Goal: Task Accomplishment & Management: Use online tool/utility

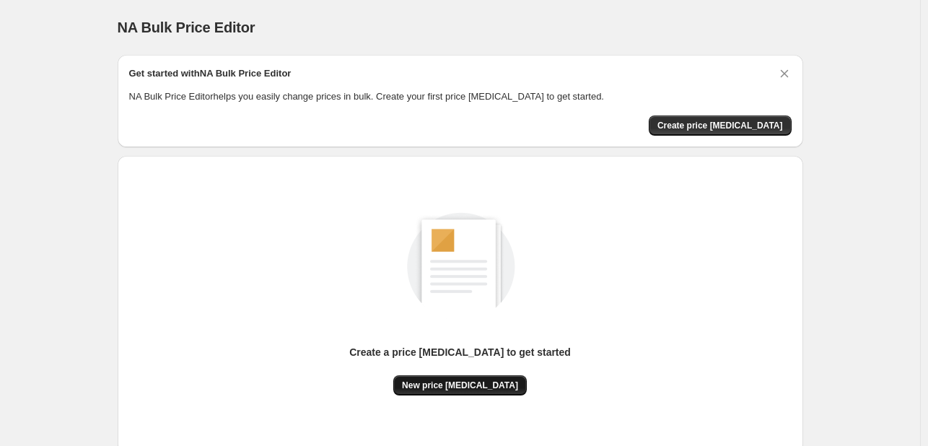
click at [464, 390] on span "New price [MEDICAL_DATA]" at bounding box center [460, 385] width 116 height 12
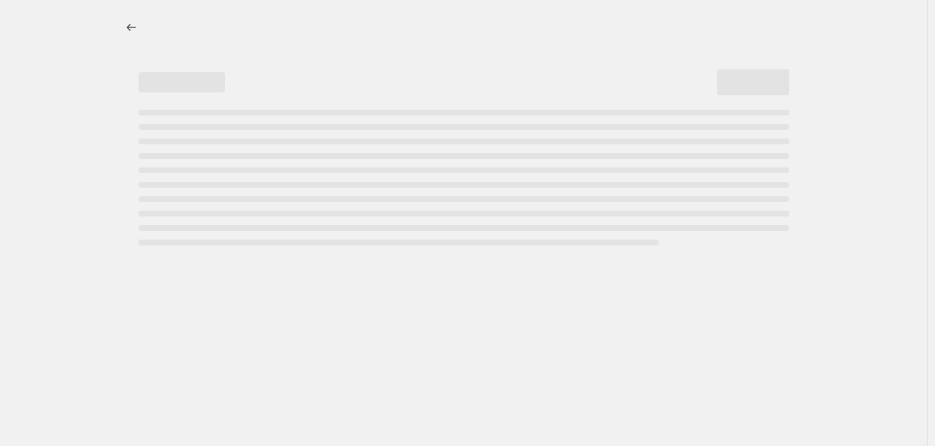
select select "percentage"
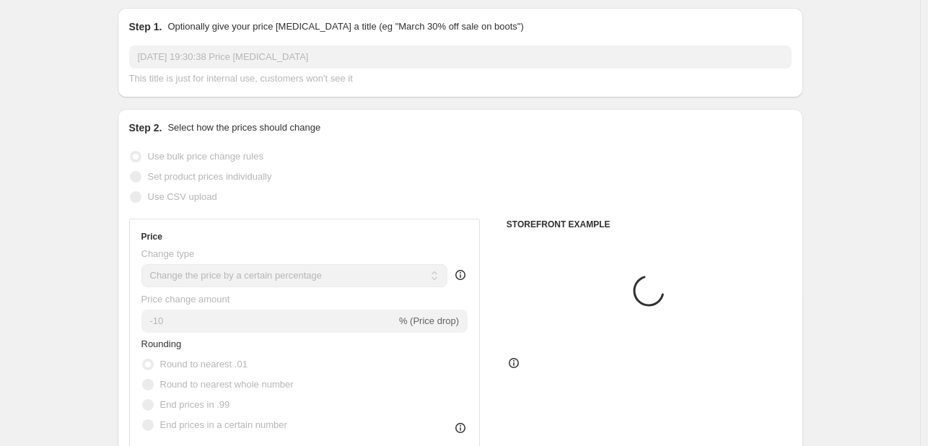
scroll to position [72, 0]
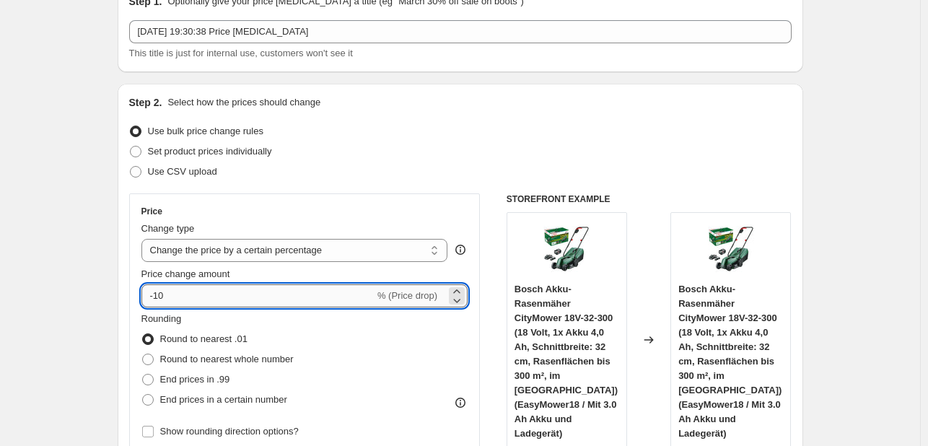
click at [197, 295] on input "-10" at bounding box center [257, 295] width 233 height 23
type input "-1"
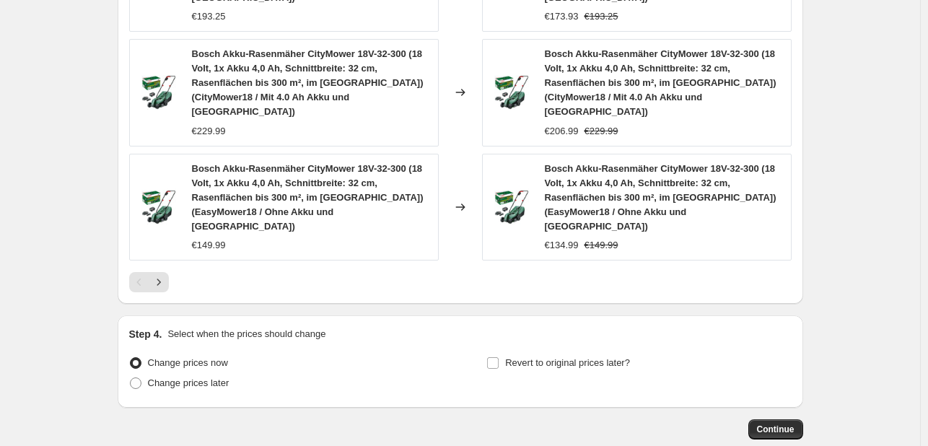
scroll to position [1163, 0]
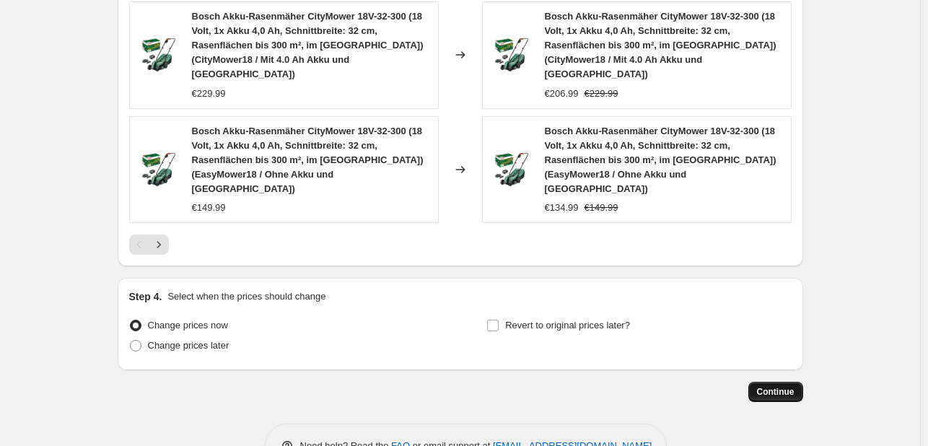
type input "-30"
click at [783, 382] on button "Continue" at bounding box center [775, 392] width 55 height 20
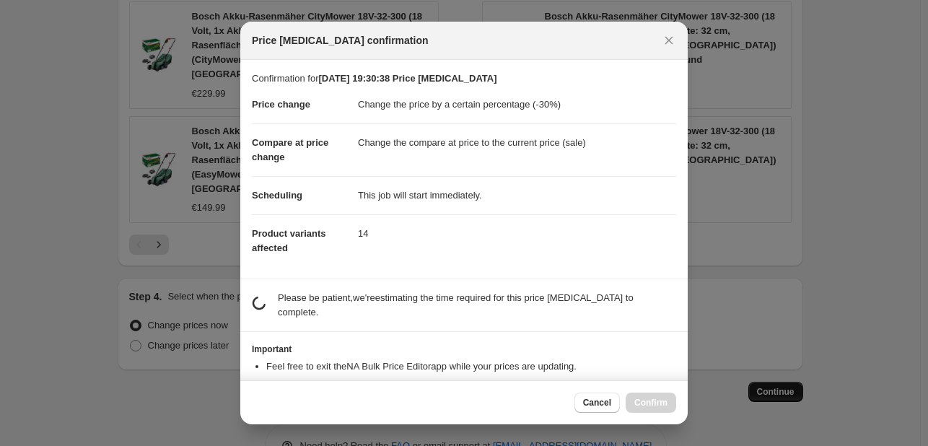
click at [790, 354] on div at bounding box center [464, 223] width 928 height 446
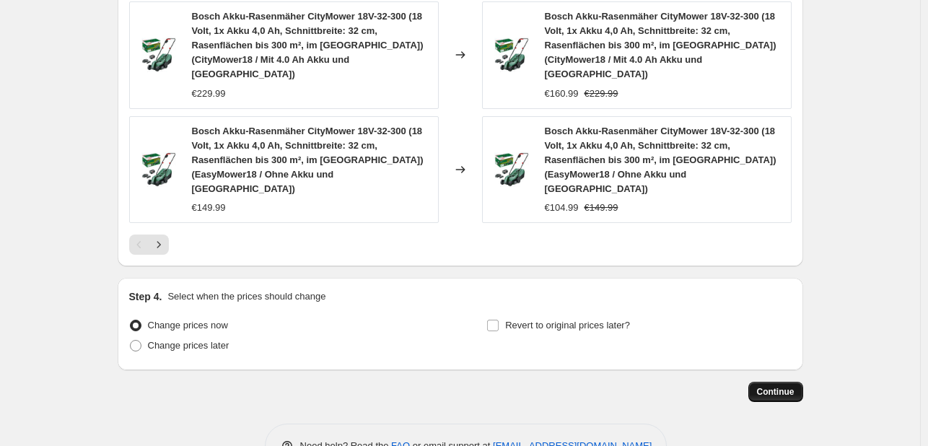
click at [791, 382] on button "Continue" at bounding box center [775, 392] width 55 height 20
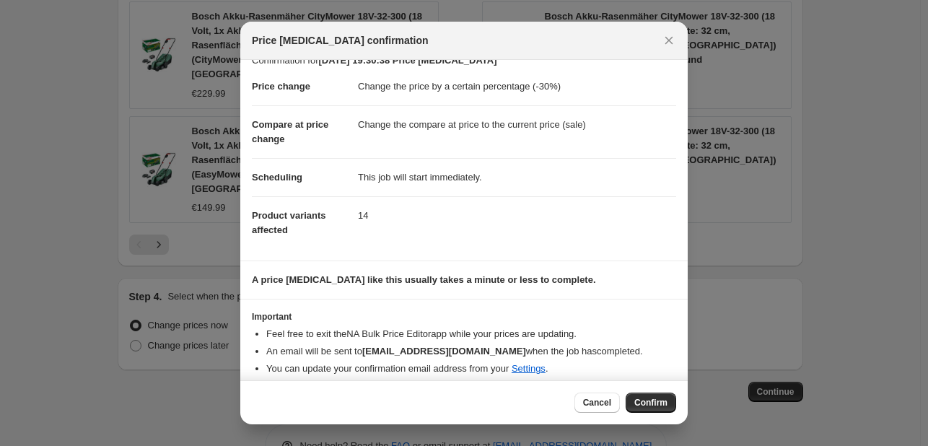
scroll to position [27, 0]
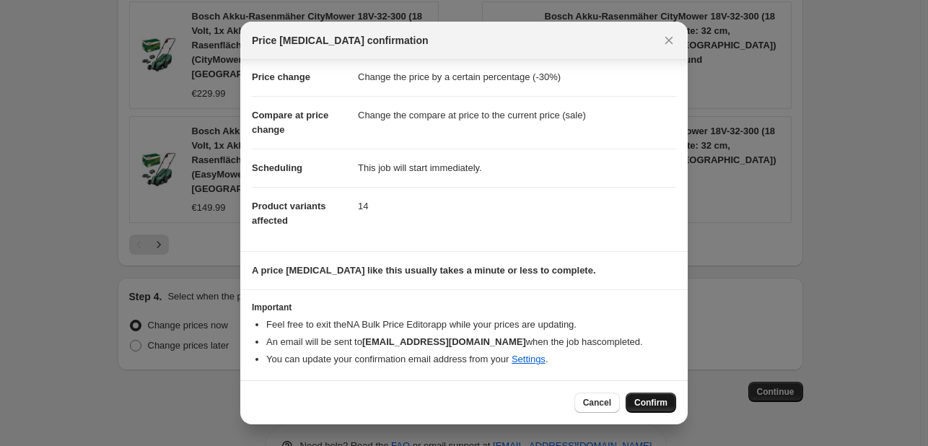
click at [645, 397] on span "Confirm" at bounding box center [650, 403] width 33 height 12
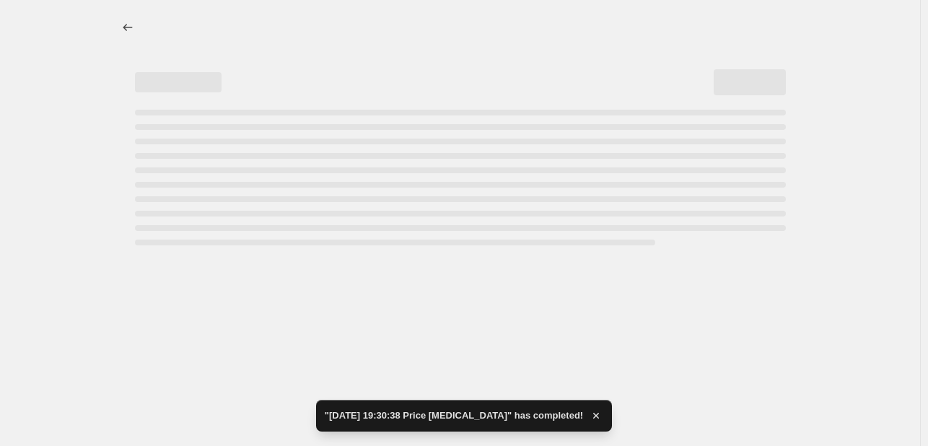
select select "percentage"
